Goal: Check status: Check status

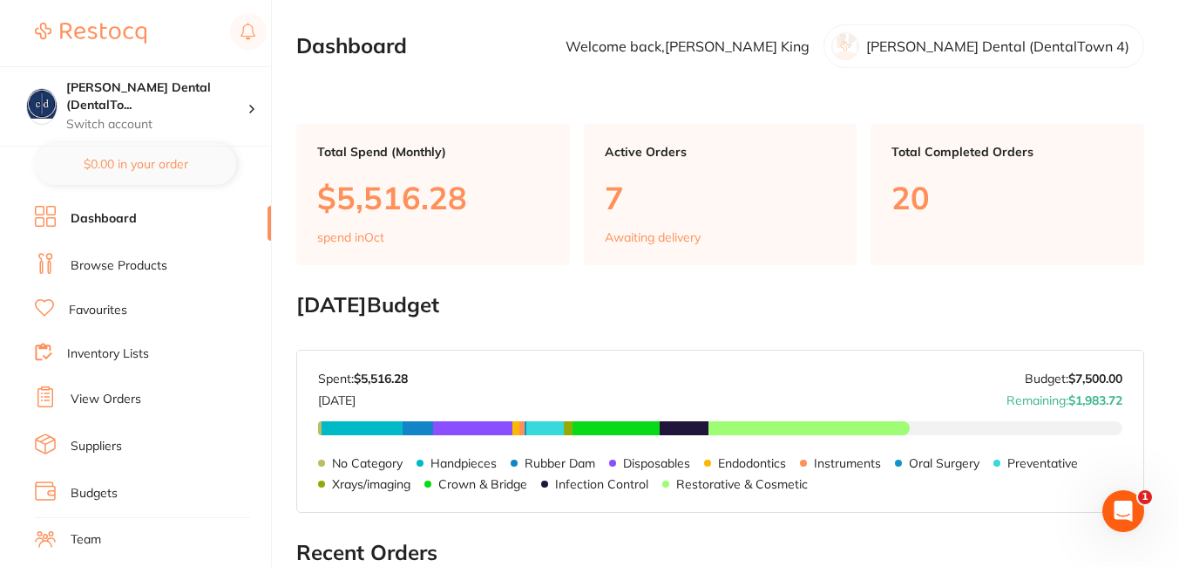
click at [112, 399] on link "View Orders" at bounding box center [106, 399] width 71 height 17
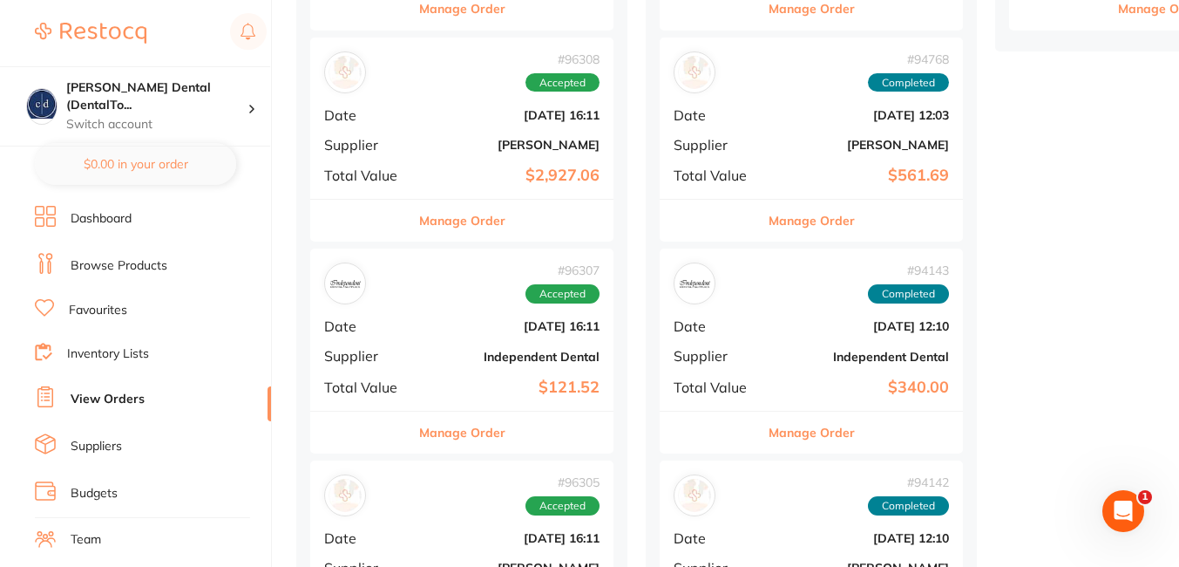
scroll to position [761, 0]
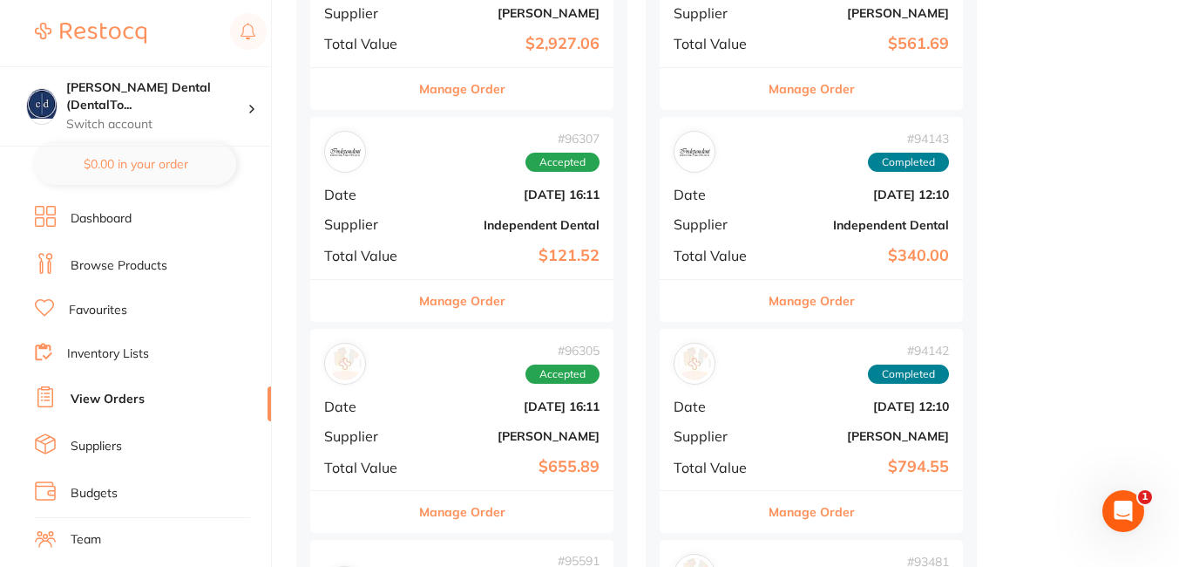
click at [433, 445] on div "# 96305 Accepted Date [DATE] 16:11 Supplier [PERSON_NAME] Total Value $655.89" at bounding box center [461, 409] width 303 height 161
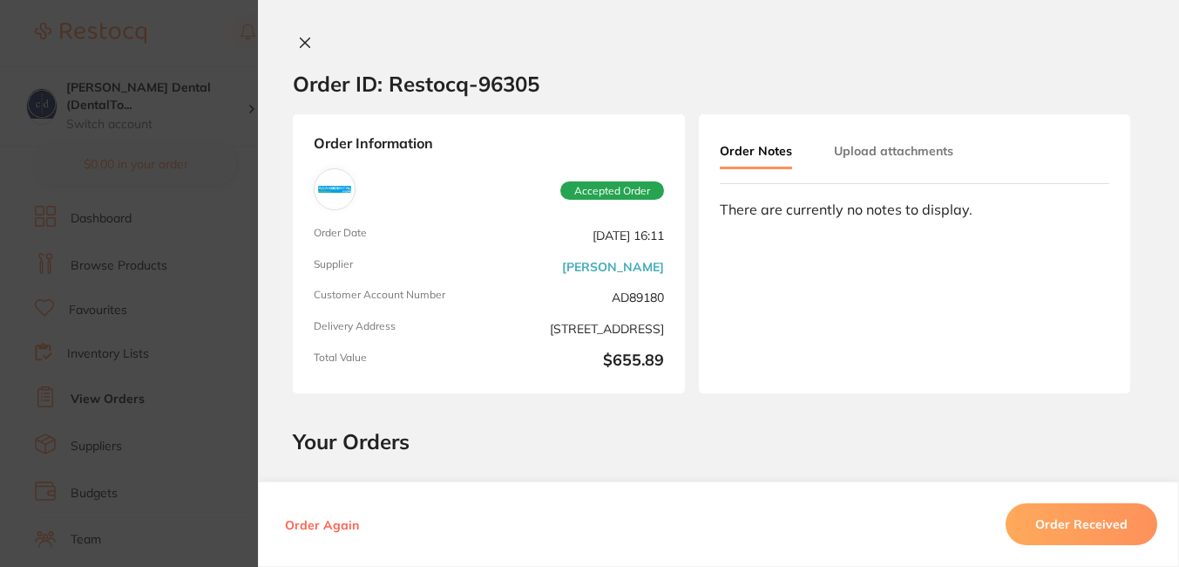
click at [298, 39] on icon at bounding box center [305, 43] width 14 height 14
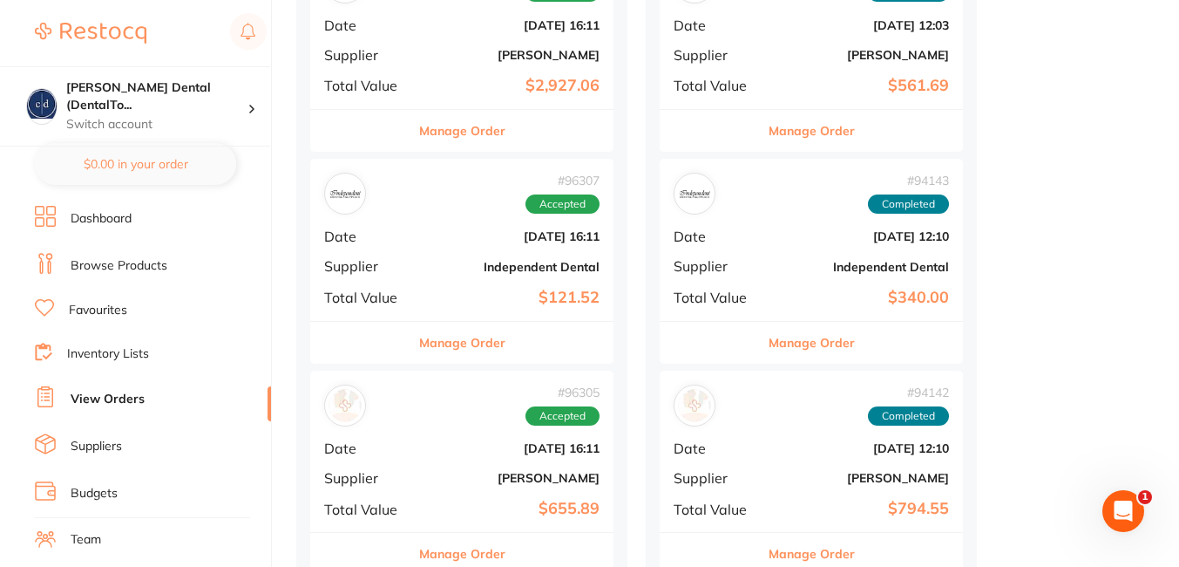
scroll to position [622, 0]
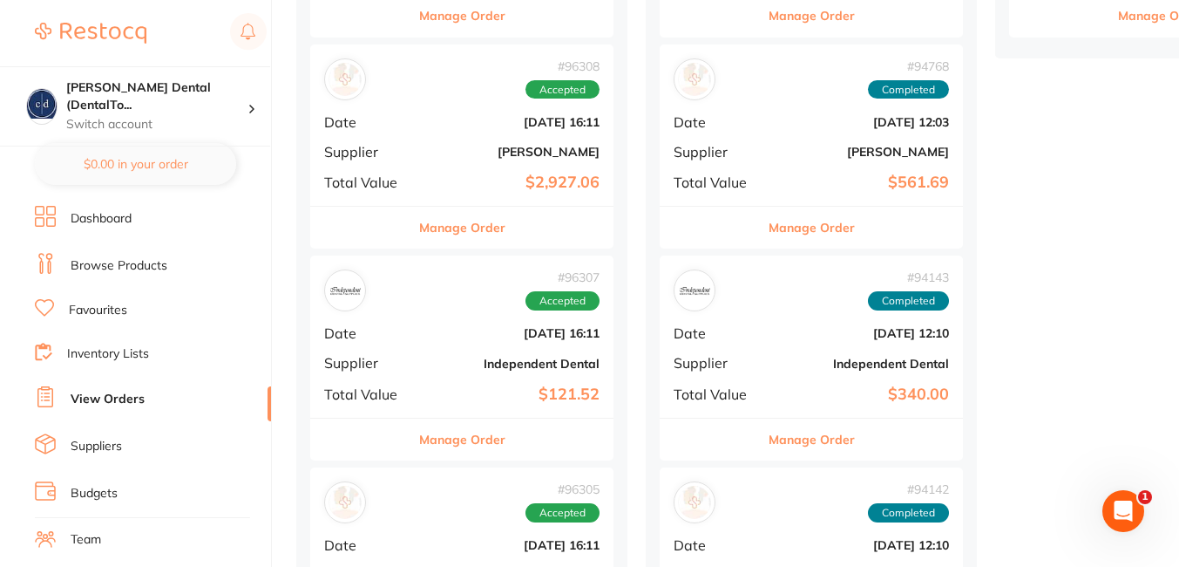
click at [456, 326] on b "[DATE] 16:11" at bounding box center [512, 333] width 174 height 14
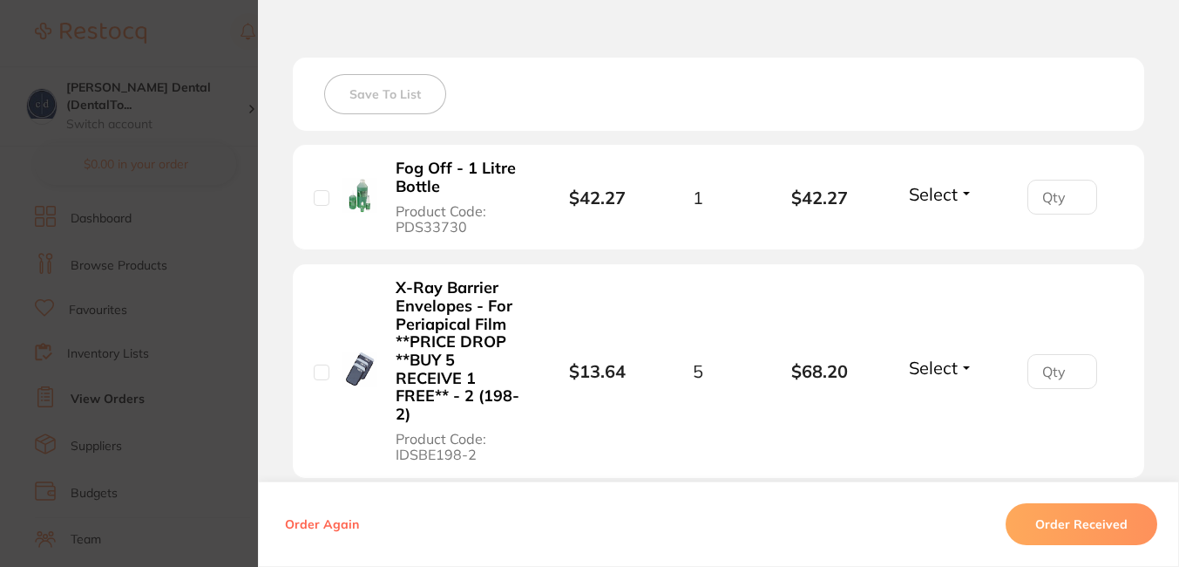
scroll to position [3, 0]
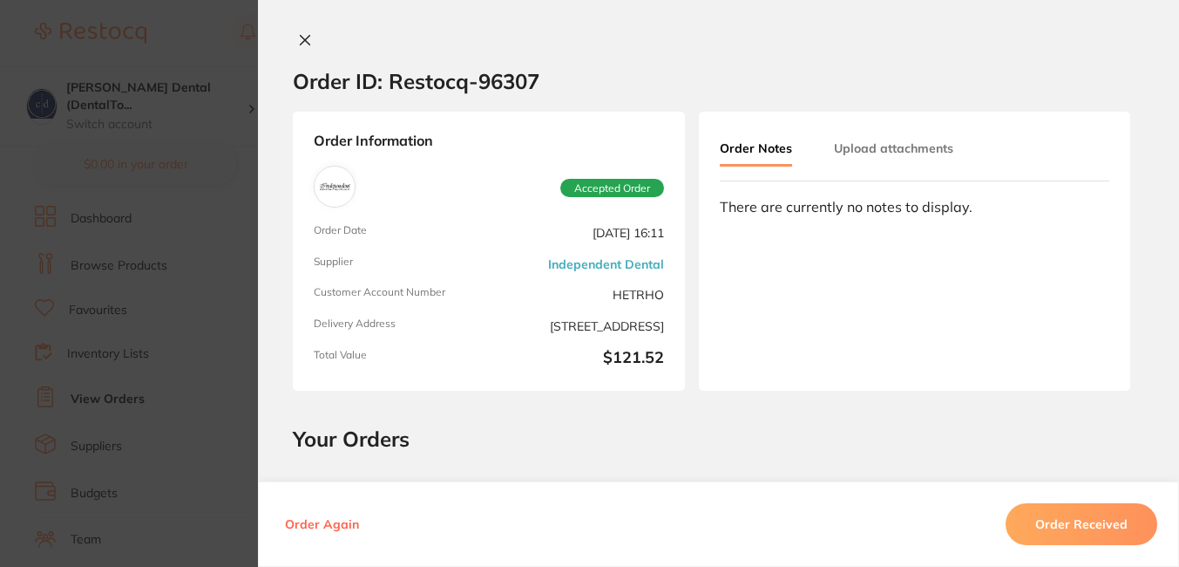
click at [301, 37] on icon at bounding box center [305, 40] width 14 height 14
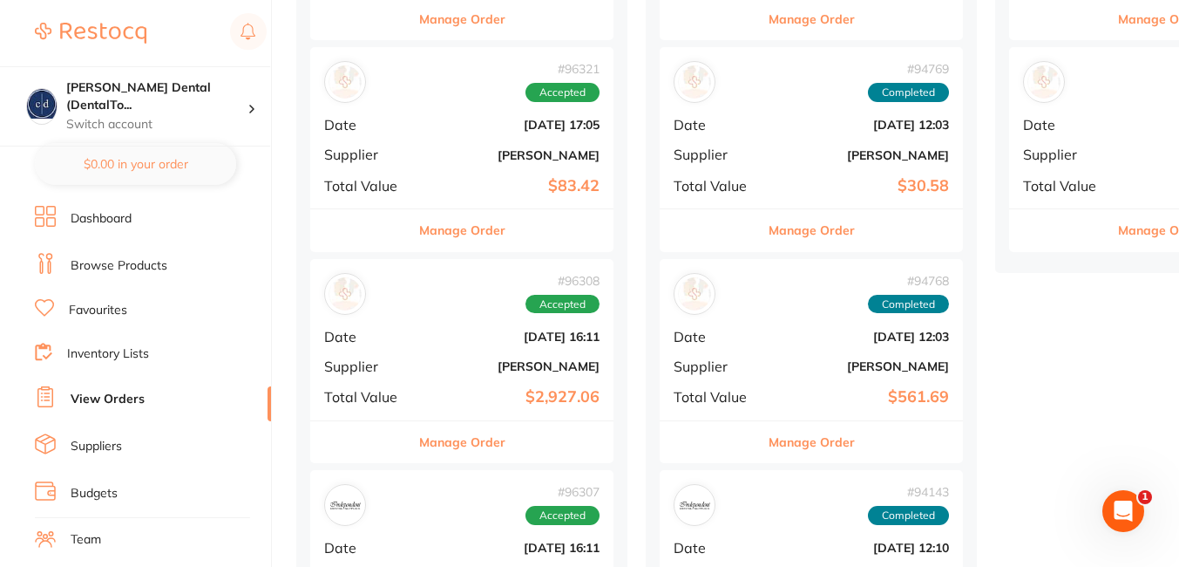
scroll to position [381, 0]
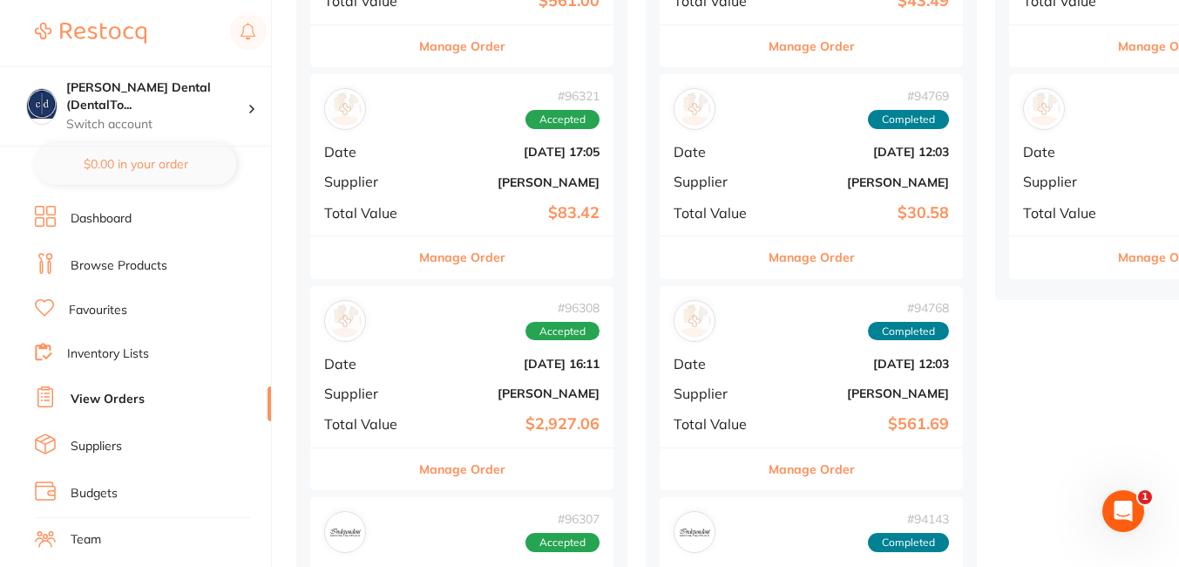
click at [448, 329] on div "# 96308 Accepted" at bounding box center [461, 321] width 275 height 42
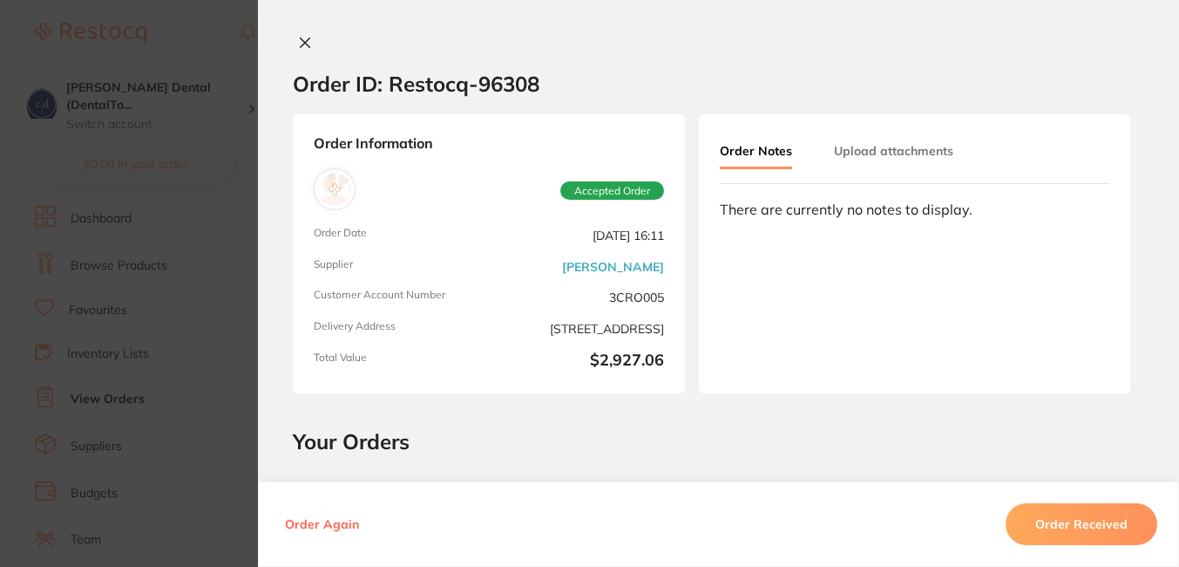
click at [301, 38] on icon at bounding box center [306, 43] width 10 height 10
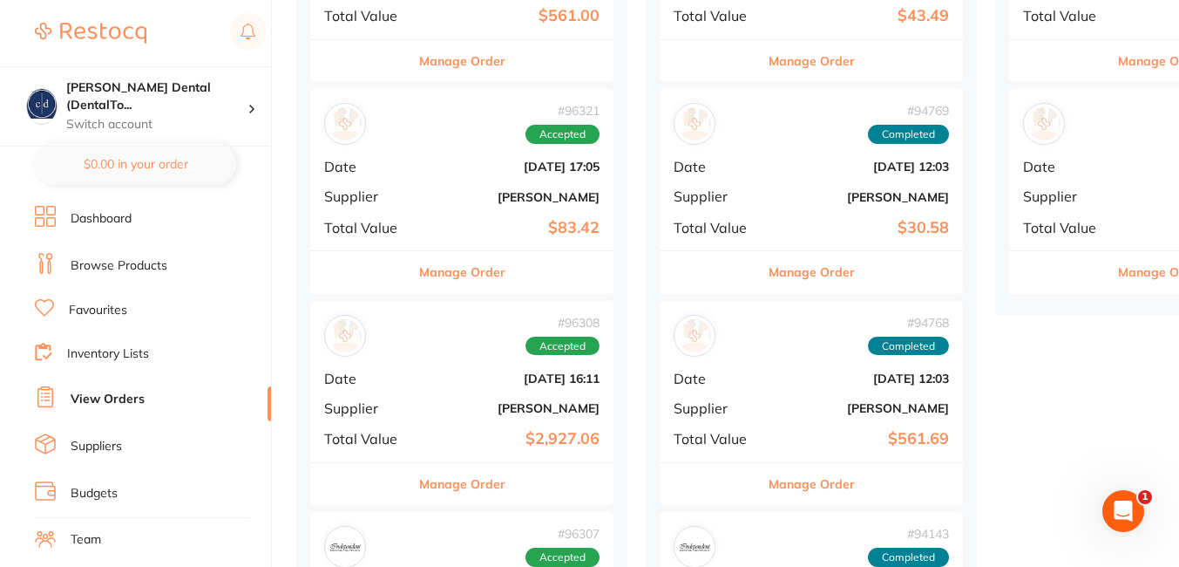
scroll to position [131, 0]
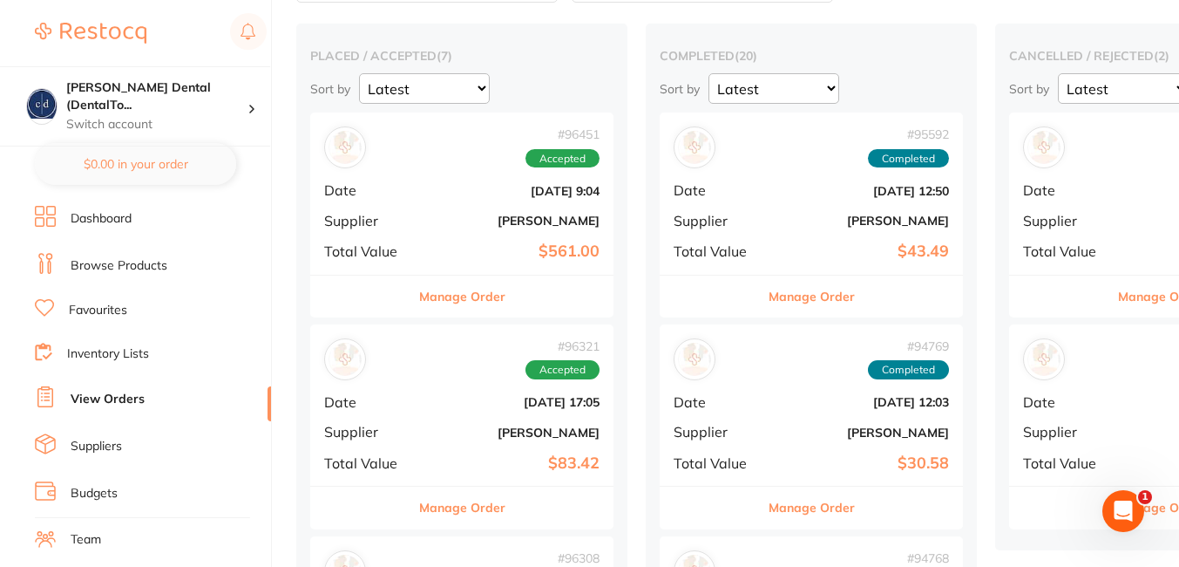
click at [473, 383] on div "# 96321 Accepted Date [DATE] 17:05 Supplier [PERSON_NAME] Total Value $83.42" at bounding box center [461, 404] width 303 height 161
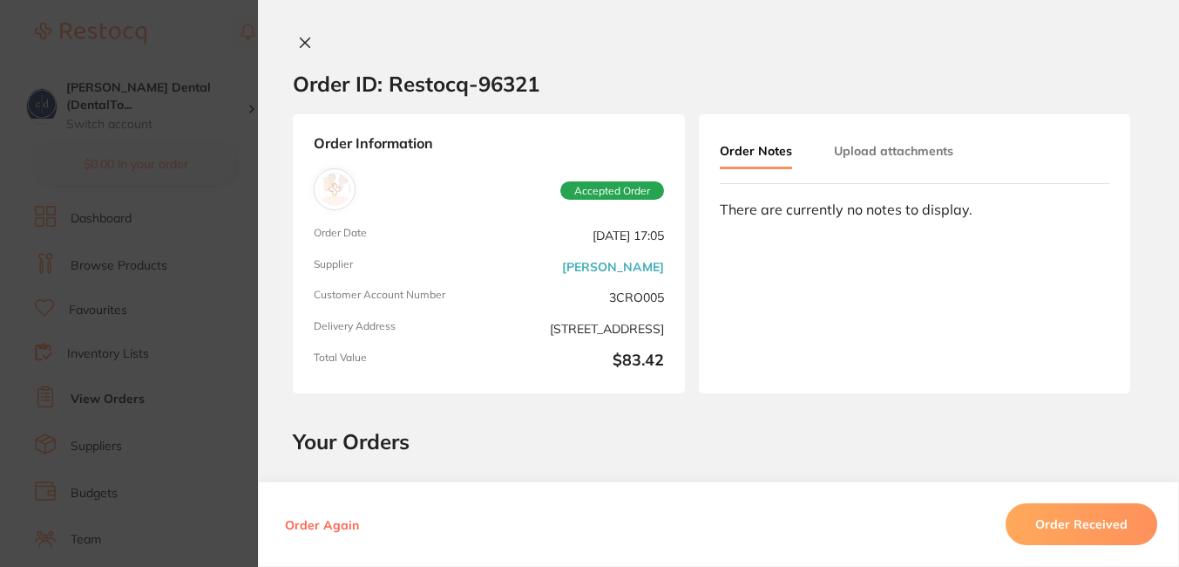
click at [301, 44] on icon at bounding box center [306, 43] width 10 height 10
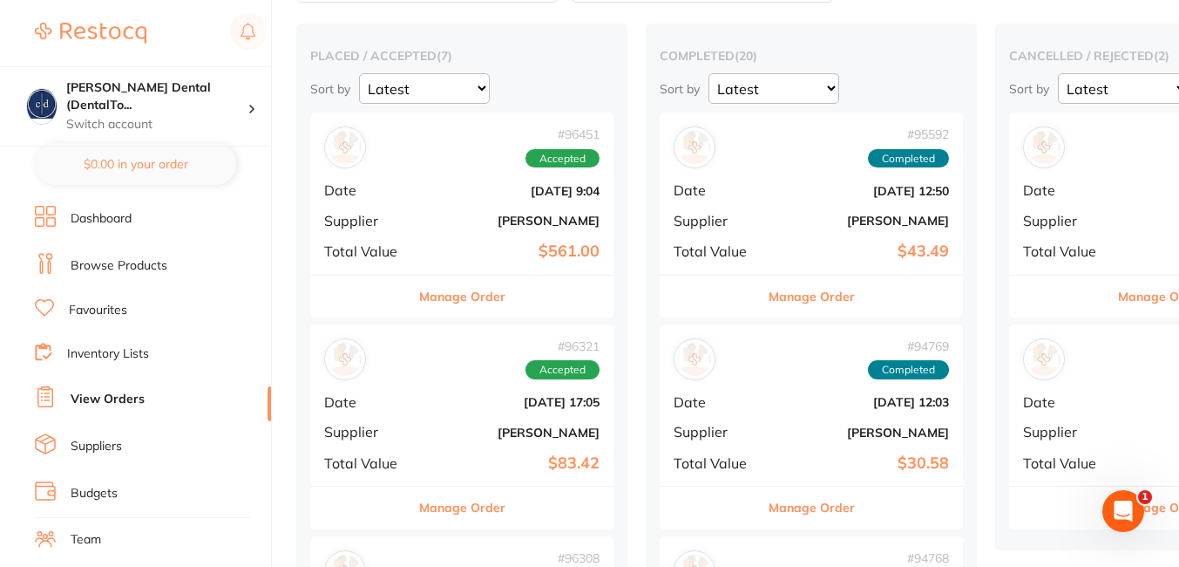
scroll to position [626, 0]
